Goal: Check status: Check status

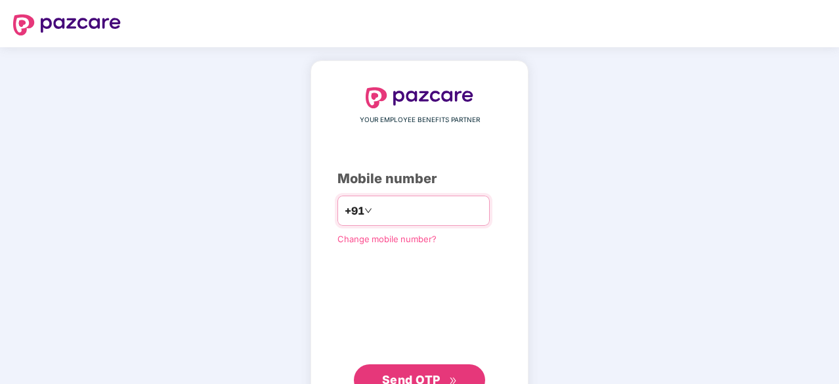
type input "**********"
click at [401, 366] on button "Send OTP" at bounding box center [419, 380] width 131 height 32
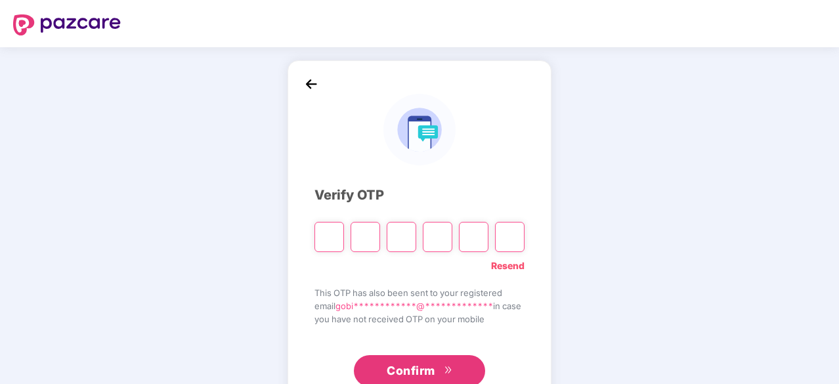
type input "*"
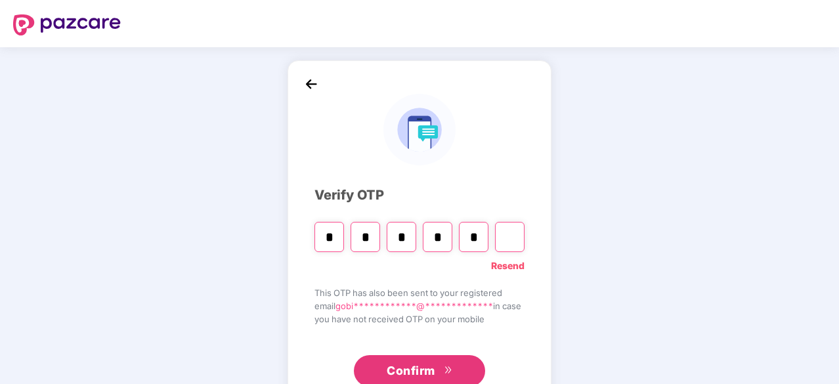
type input "*"
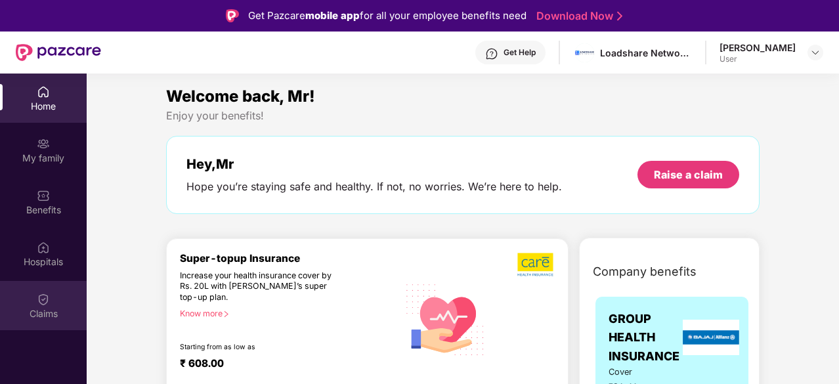
click at [40, 310] on div "Claims" at bounding box center [43, 313] width 87 height 13
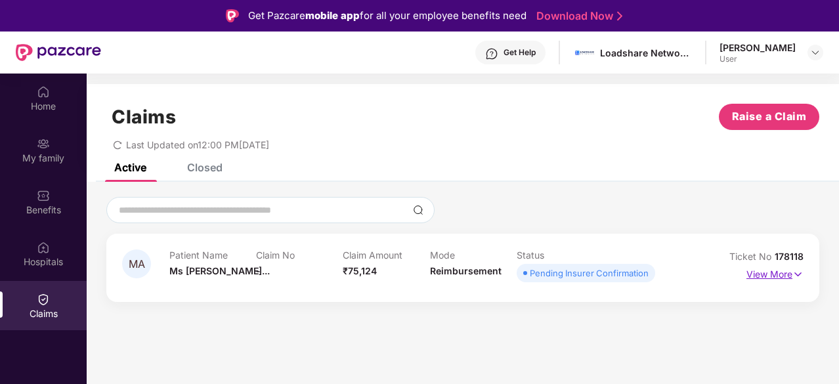
click at [777, 276] on p "View More" at bounding box center [774, 273] width 57 height 18
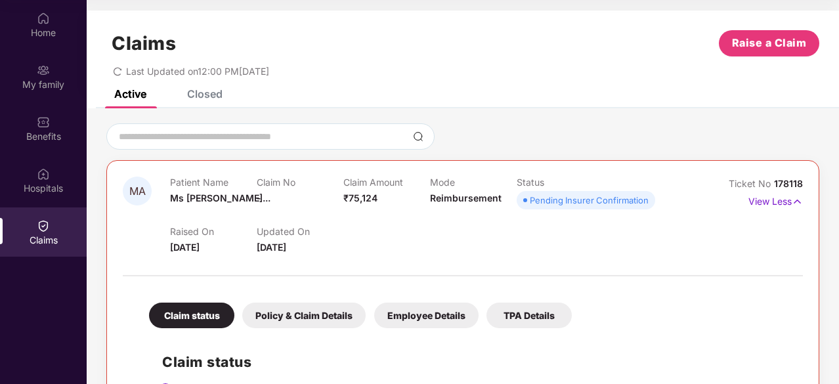
click at [206, 93] on div "Closed" at bounding box center [204, 93] width 35 height 13
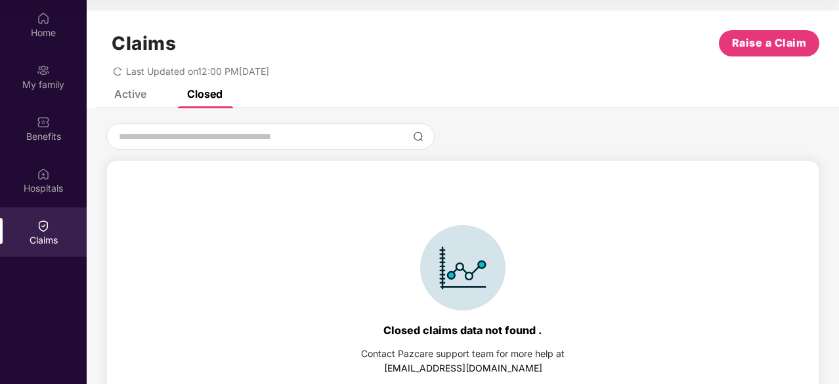
click at [118, 95] on div "Active" at bounding box center [130, 93] width 32 height 13
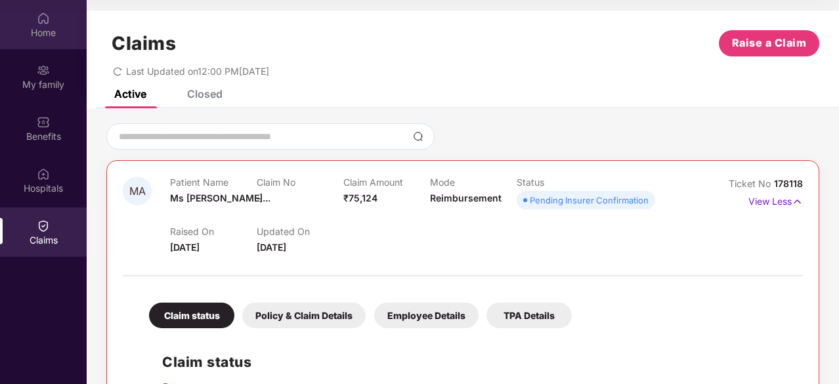
click at [44, 35] on div "Home" at bounding box center [43, 32] width 87 height 13
